Goal: Task Accomplishment & Management: Use online tool/utility

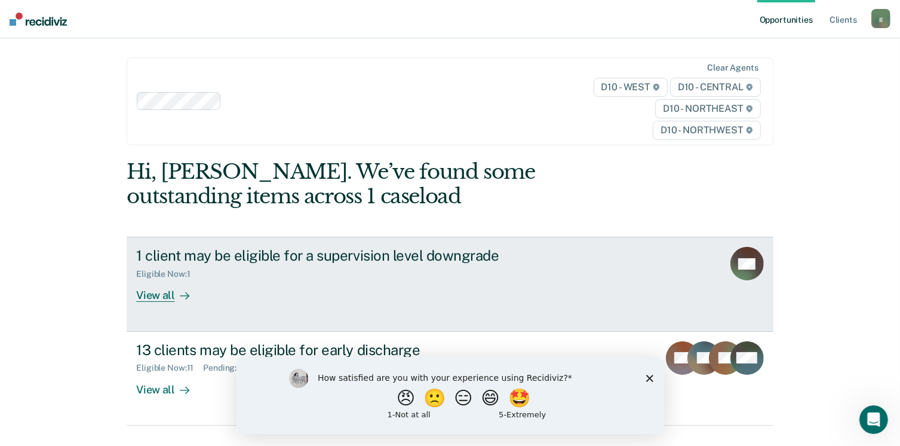
click at [153, 294] on div "View all" at bounding box center [169, 290] width 67 height 23
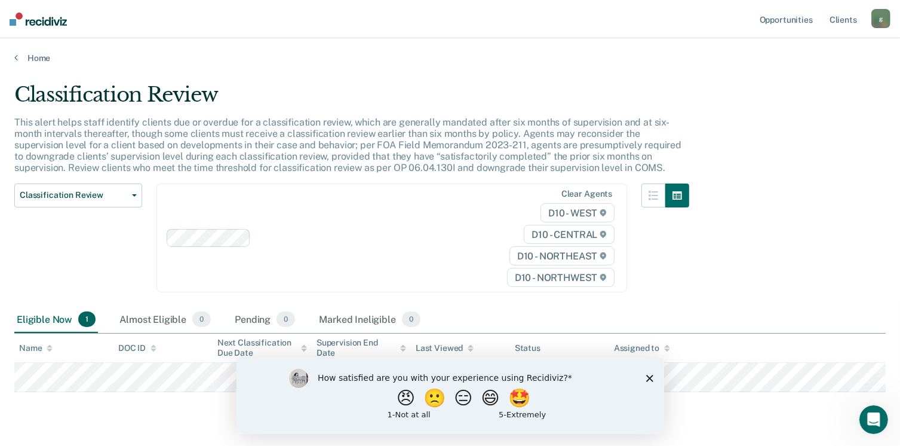
click at [652, 373] on div "How satisfied are you with your experience using Recidiviz? 😠 🙁 😑 😄 🤩 1 - Not a…" at bounding box center [450, 394] width 428 height 77
click at [649, 377] on polygon "Close survey" at bounding box center [649, 377] width 7 height 7
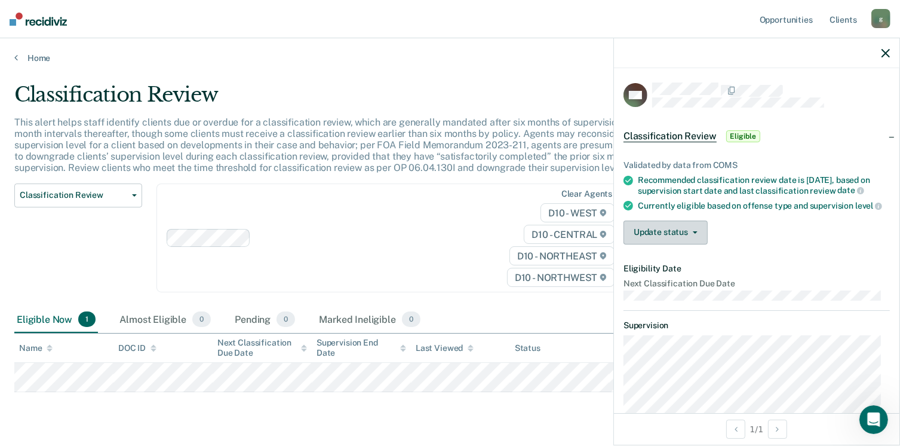
click at [675, 244] on button "Update status" at bounding box center [666, 232] width 84 height 24
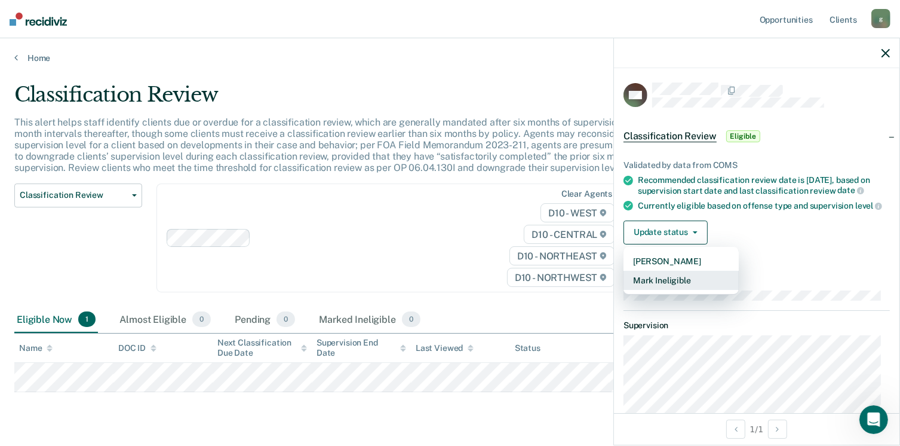
click at [667, 290] on button "Mark Ineligible" at bounding box center [681, 280] width 115 height 19
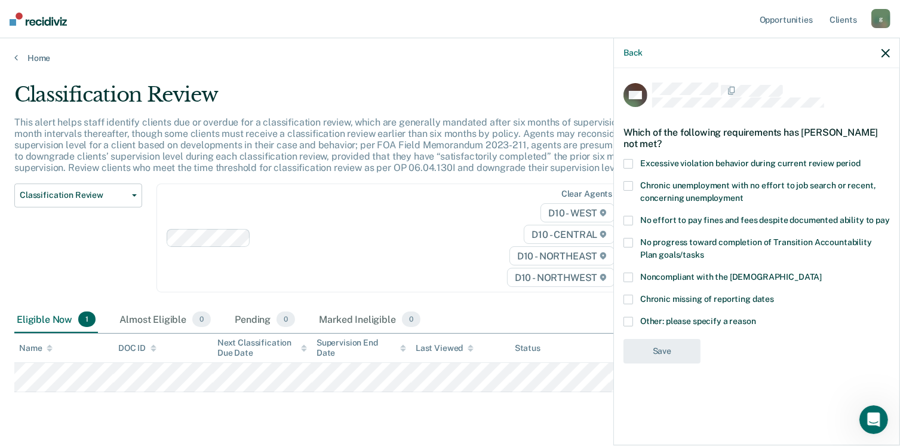
click at [634, 219] on label "No effort to pay fines and fees despite documented ability to pay" at bounding box center [757, 222] width 266 height 13
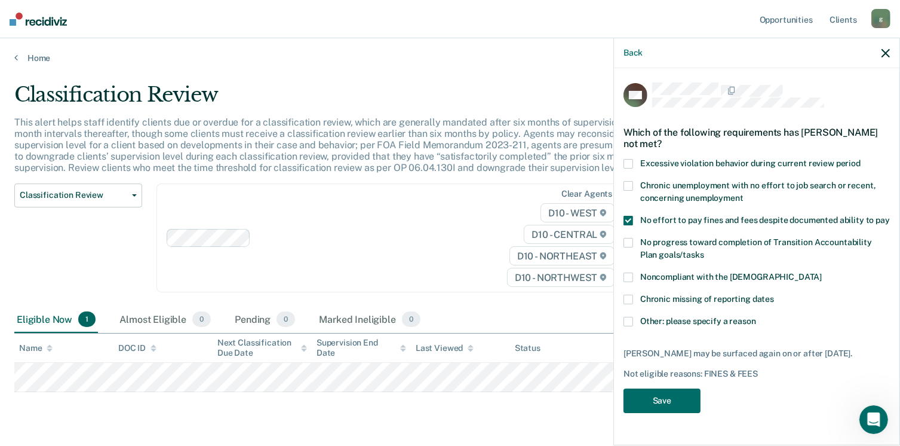
click at [628, 183] on span at bounding box center [629, 186] width 10 height 10
click at [659, 398] on button "Save" at bounding box center [662, 400] width 77 height 24
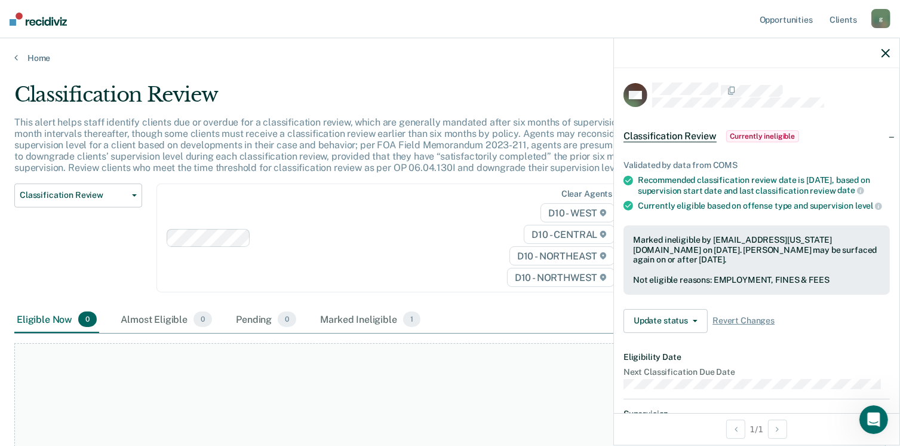
click at [886, 53] on icon "button" at bounding box center [886, 53] width 8 height 8
